Goal: Task Accomplishment & Management: Use online tool/utility

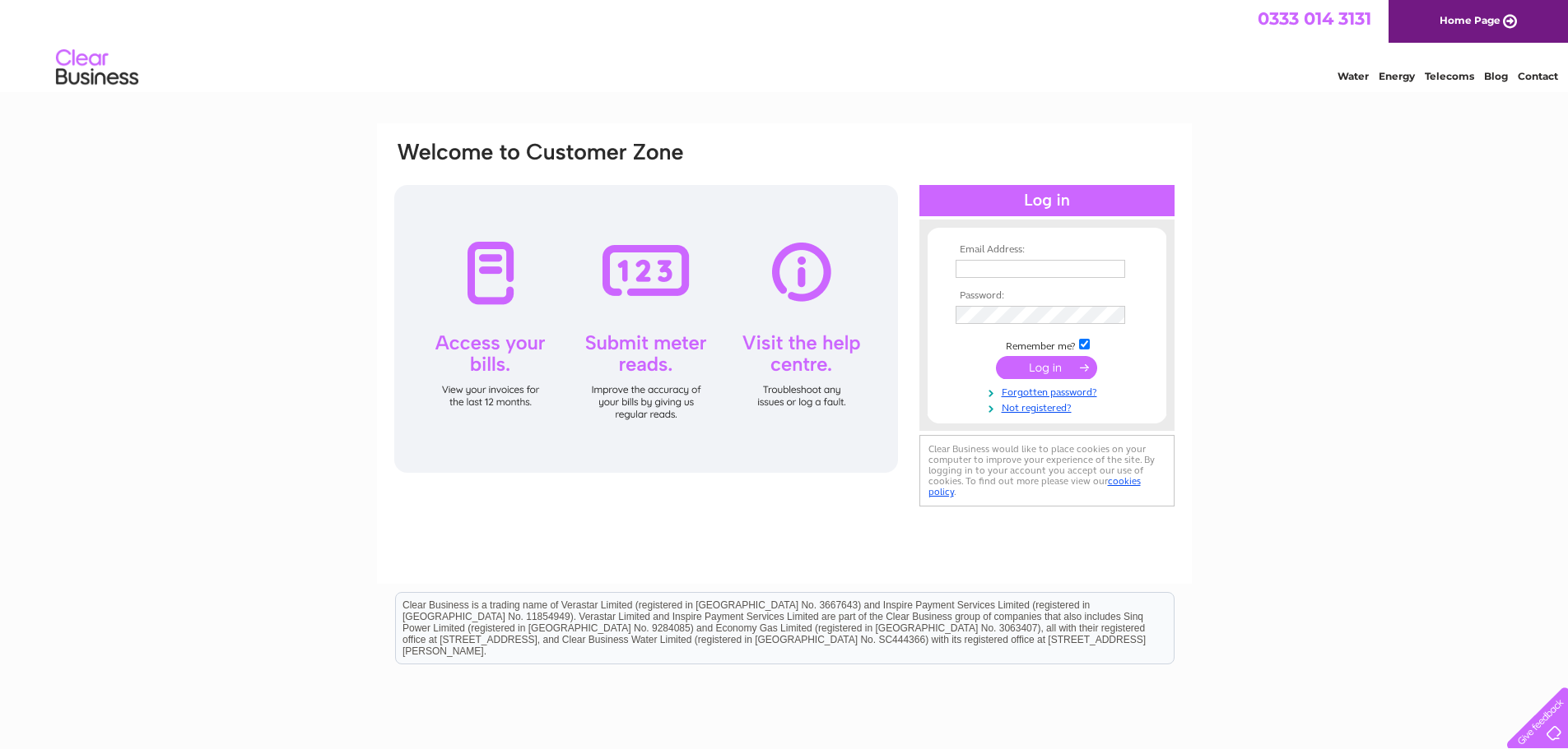
click at [1005, 271] on input "text" at bounding box center [1040, 269] width 169 height 18
paste input "finance@liveborders.org.uk"
type input "finance@liveborders.org.uk"
click at [1040, 367] on input "submit" at bounding box center [1047, 369] width 101 height 23
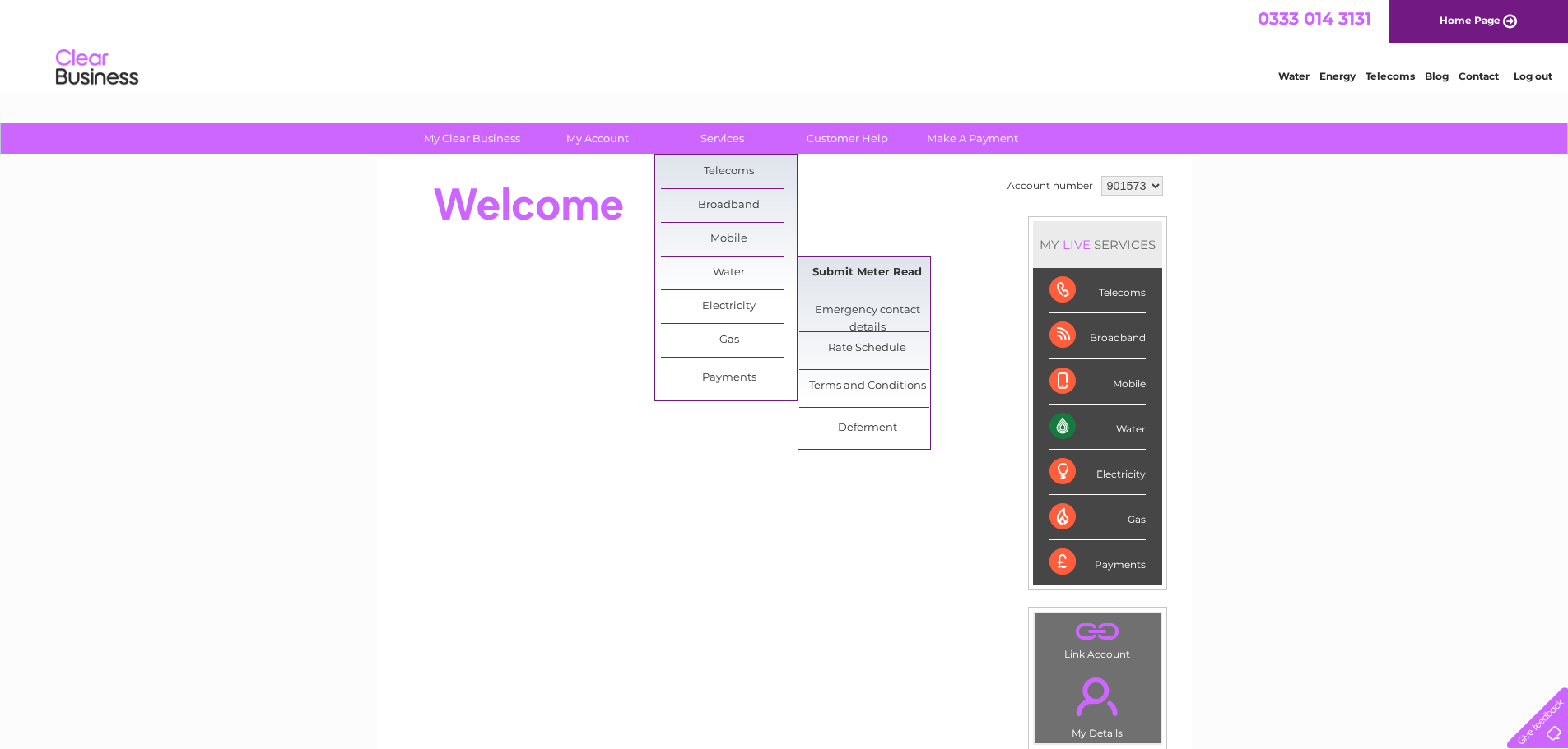
click at [881, 275] on link "Submit Meter Read" at bounding box center [867, 273] width 136 height 33
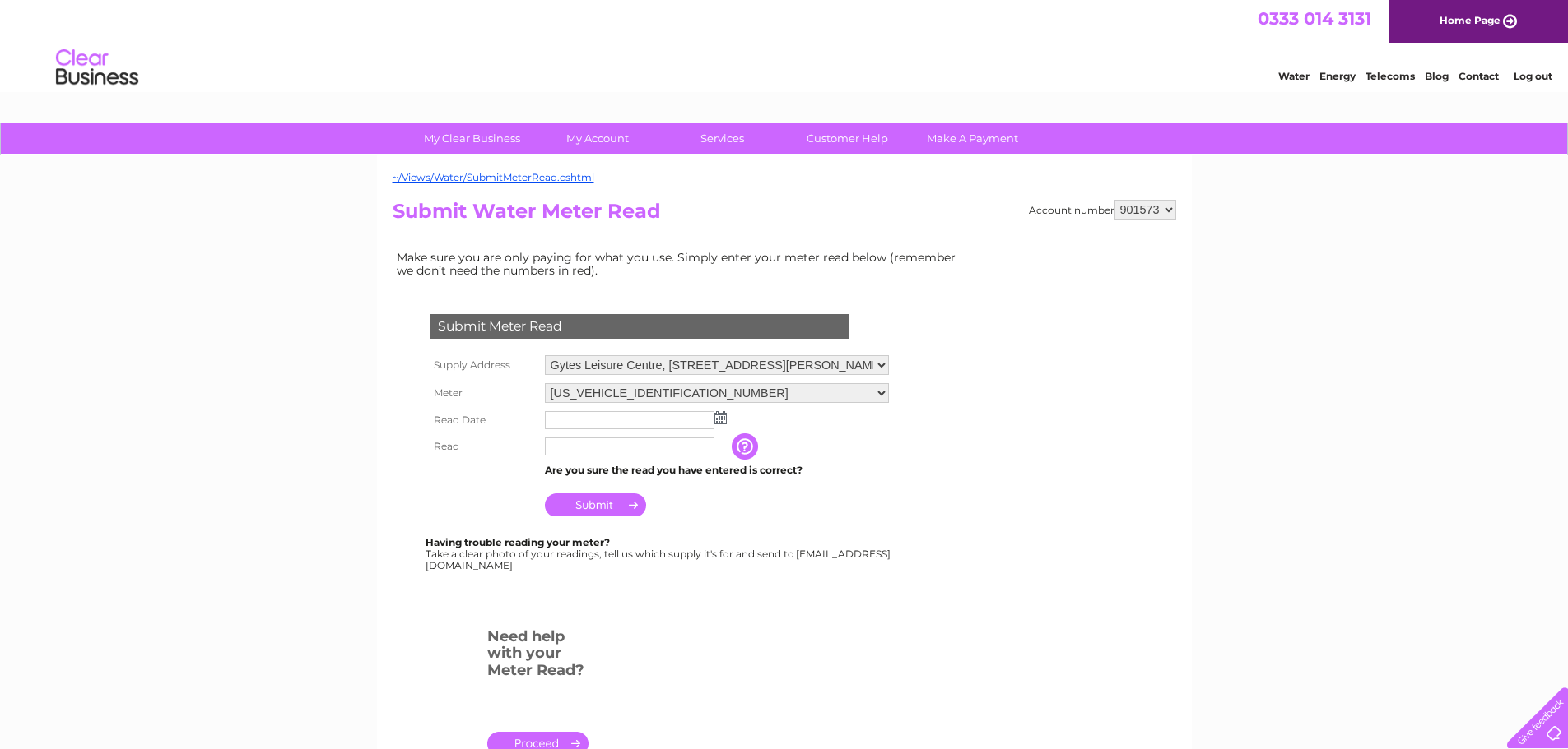
click at [1151, 215] on select "901573 901574 901575 901576 901577 901579 901580 901581 901582 901583 901584 90…" at bounding box center [1145, 210] width 62 height 19
select select "901575"
click at [1114, 200] on select "901573 901574 901575 901576 901577 901579 901580 901581 901582 901583 901584 90…" at bounding box center [1145, 210] width 62 height 19
click at [643, 367] on select "Swimming Pool, Livingston Place, Galashiels, TD1 1DQ" at bounding box center [711, 365] width 331 height 19
drag, startPoint x: 644, startPoint y: 367, endPoint x: 636, endPoint y: 385, distance: 19.7
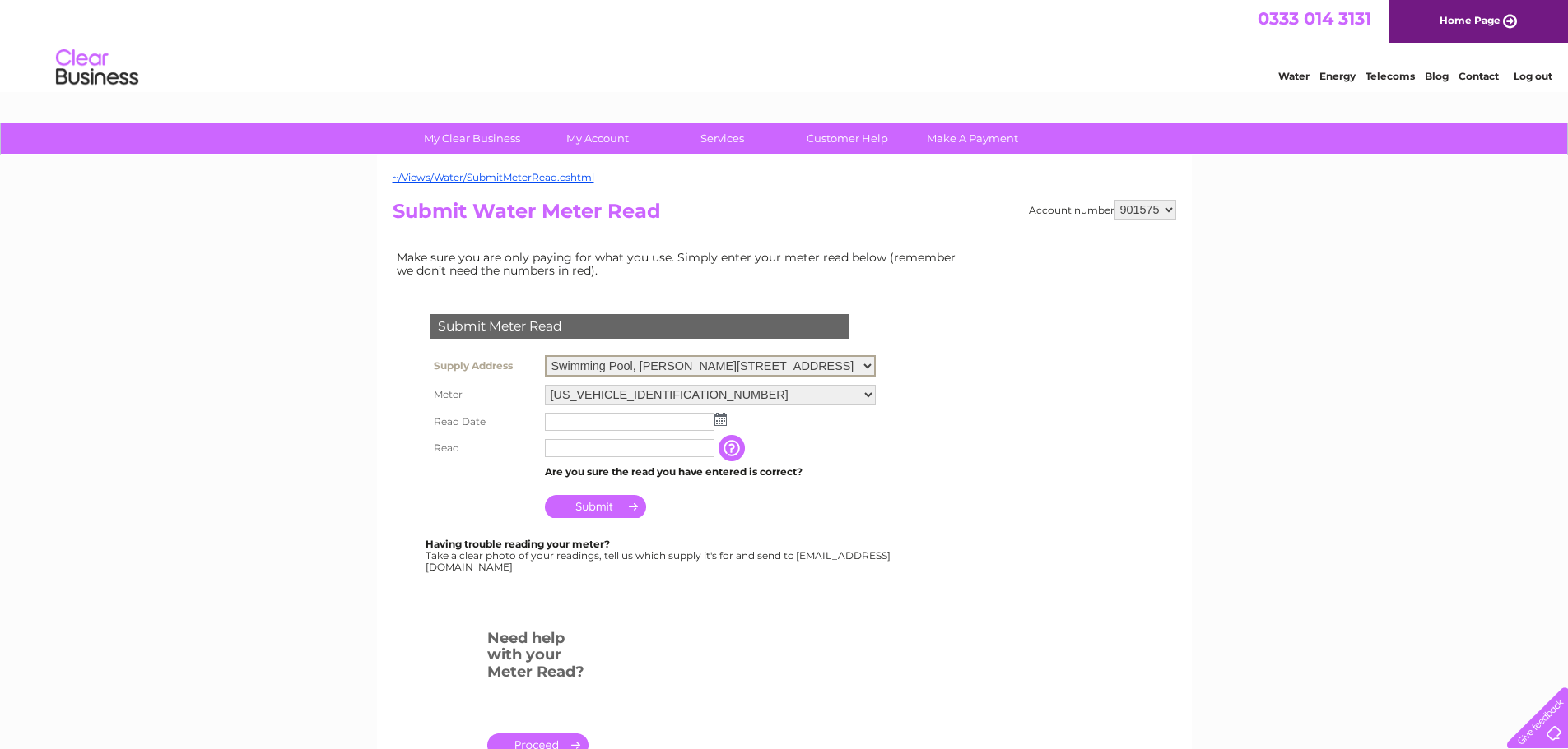
click at [644, 367] on select "Swimming Pool, Livingston Place, Galashiels, TD1 1DQ" at bounding box center [711, 366] width 331 height 21
click at [624, 395] on select "06ELSTER15T034912 08ELSTER-X12M102135" at bounding box center [711, 394] width 331 height 21
click at [630, 391] on select "06ELSTER15T034912 08ELSTER-X12M102135" at bounding box center [711, 394] width 331 height 21
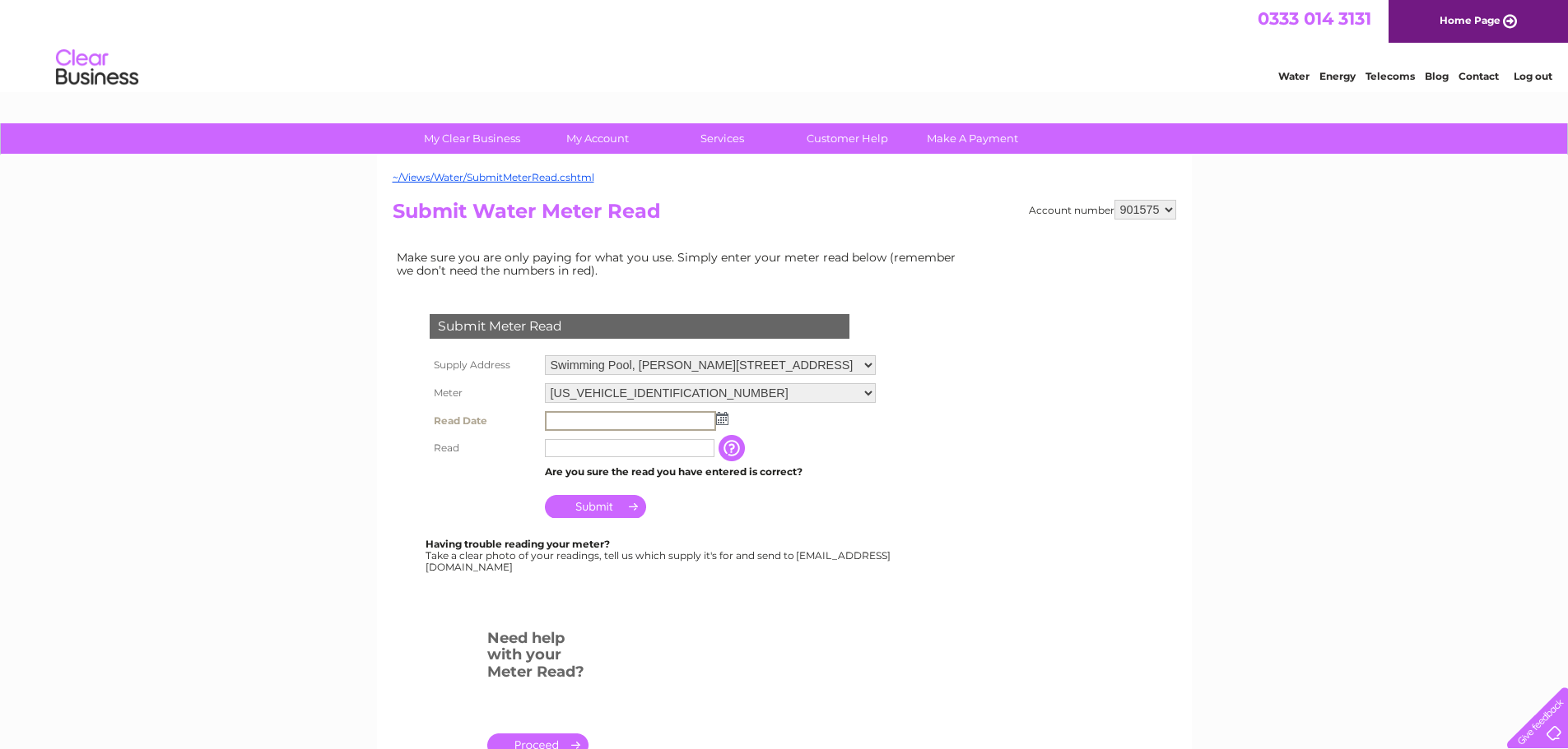
click at [616, 421] on input "text" at bounding box center [631, 421] width 171 height 19
click at [720, 418] on img at bounding box center [722, 419] width 13 height 14
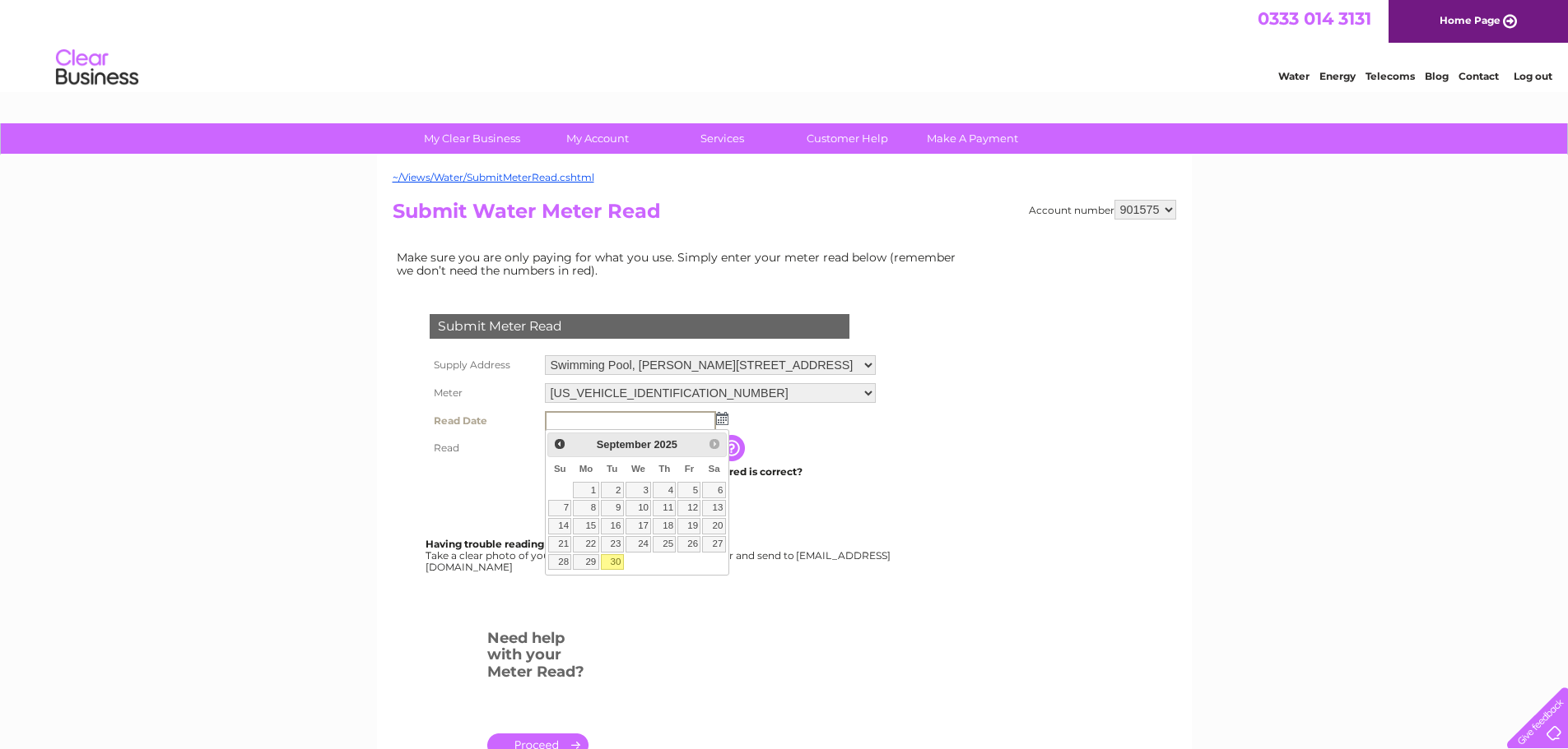
click at [614, 561] on link "30" at bounding box center [612, 562] width 23 height 17
type input "2025/09/30"
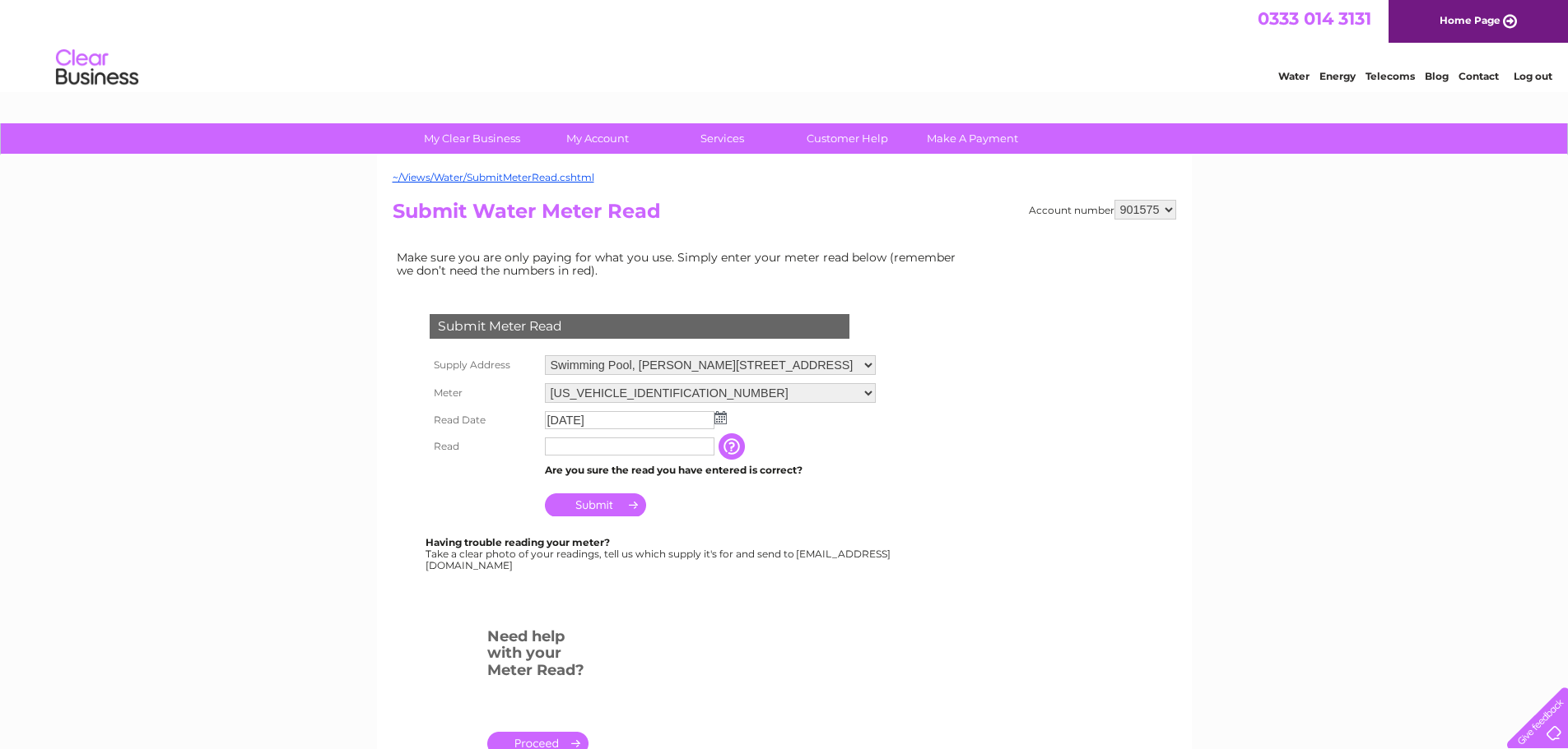
click at [581, 454] on input "text" at bounding box center [630, 446] width 169 height 18
type input "35051"
click at [613, 505] on input "Submit" at bounding box center [596, 507] width 101 height 23
